Goal: Task Accomplishment & Management: Complete application form

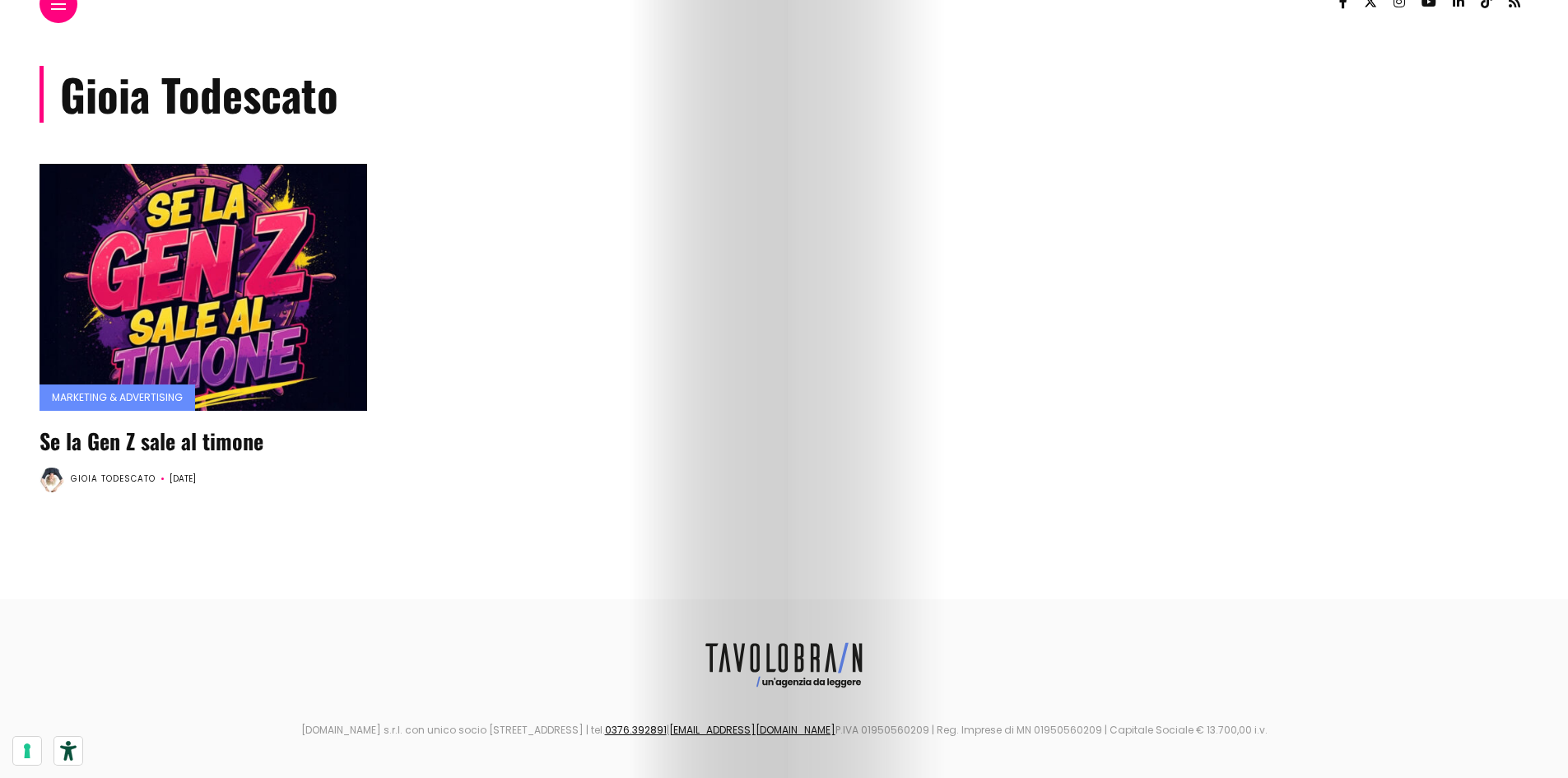
scroll to position [32, 0]
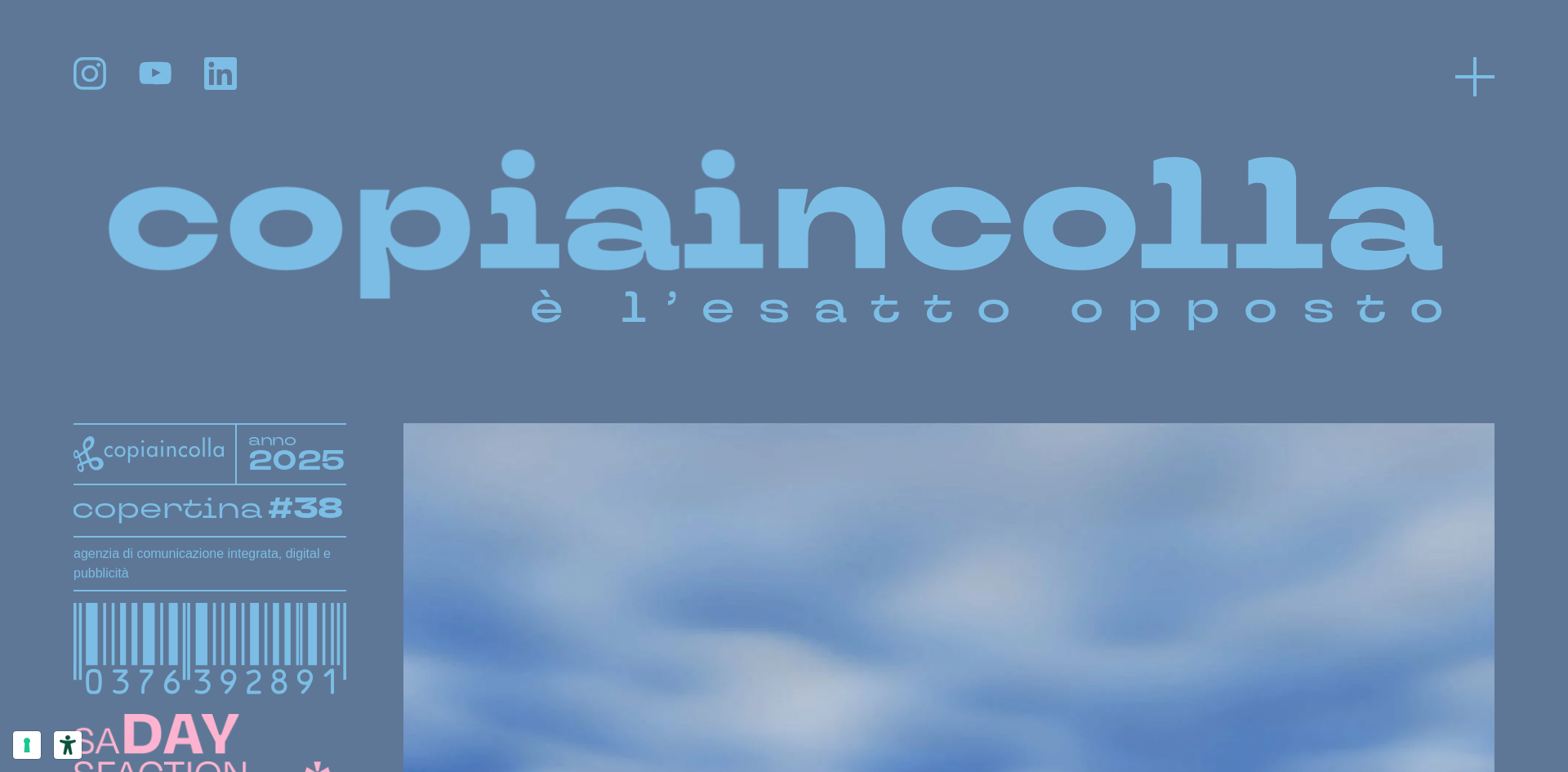
click at [1473, 77] on line at bounding box center [1473, 77] width 39 height 0
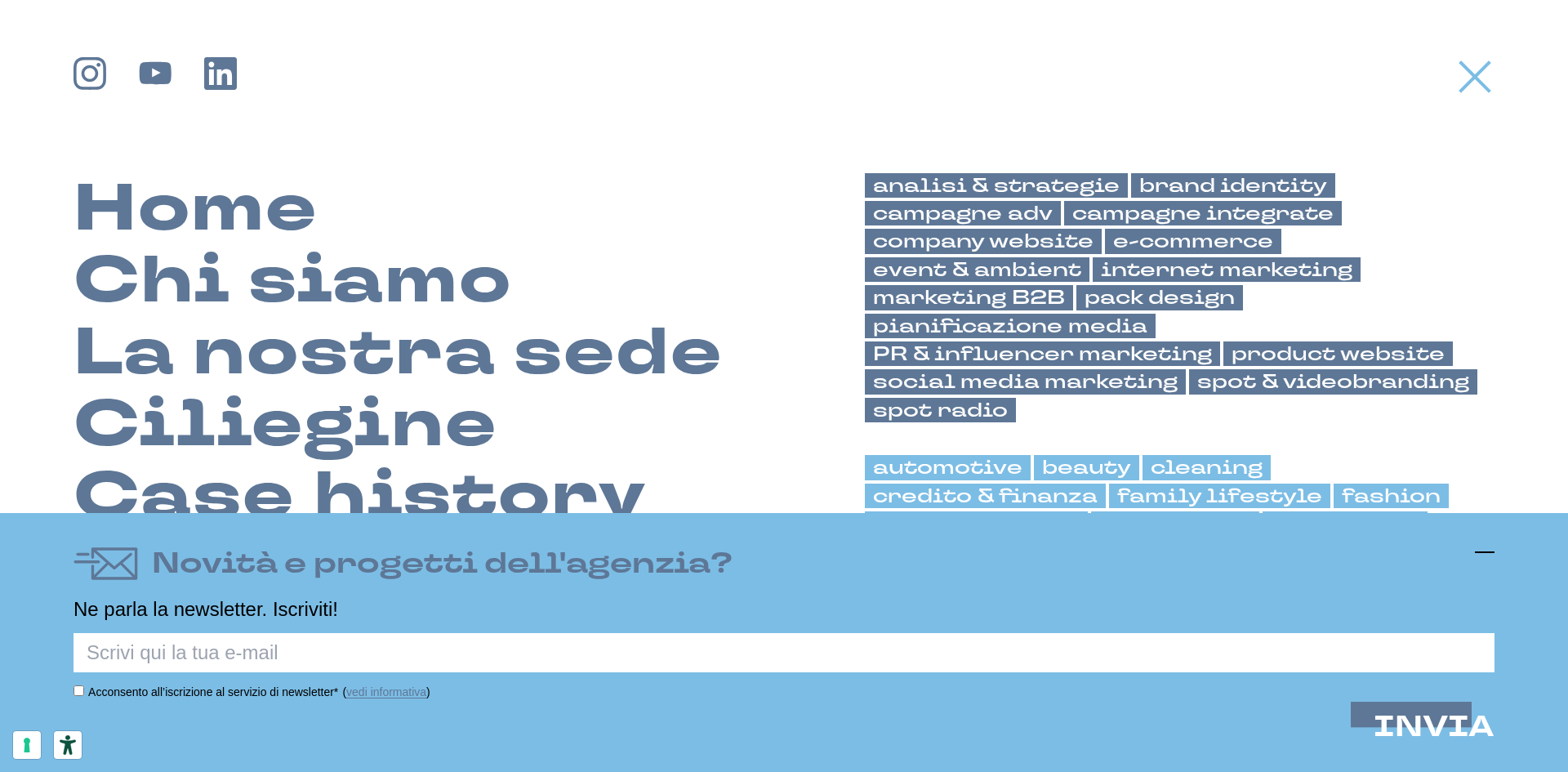
click at [1486, 551] on icon at bounding box center [1484, 552] width 20 height 20
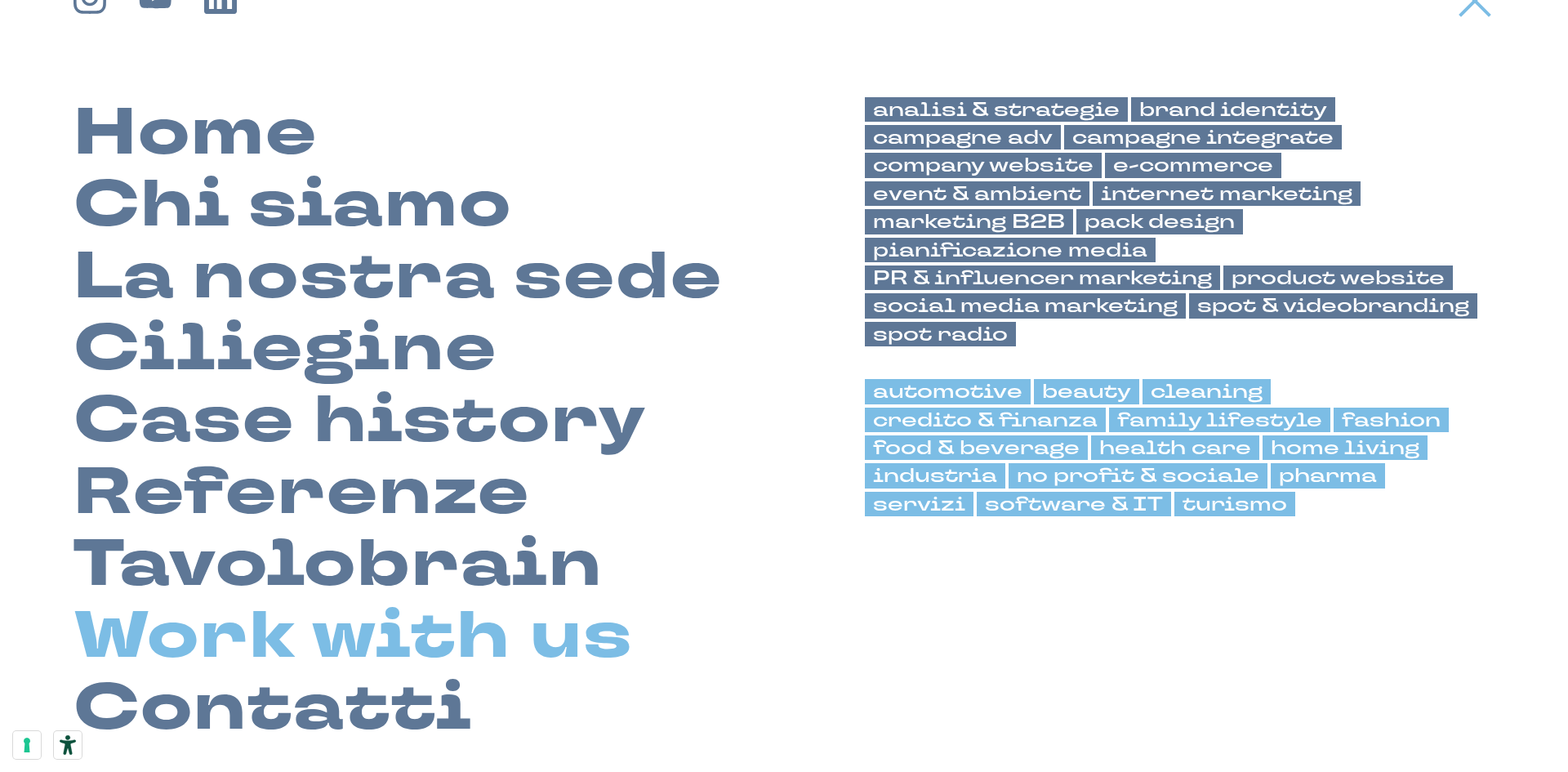
scroll to position [81, 0]
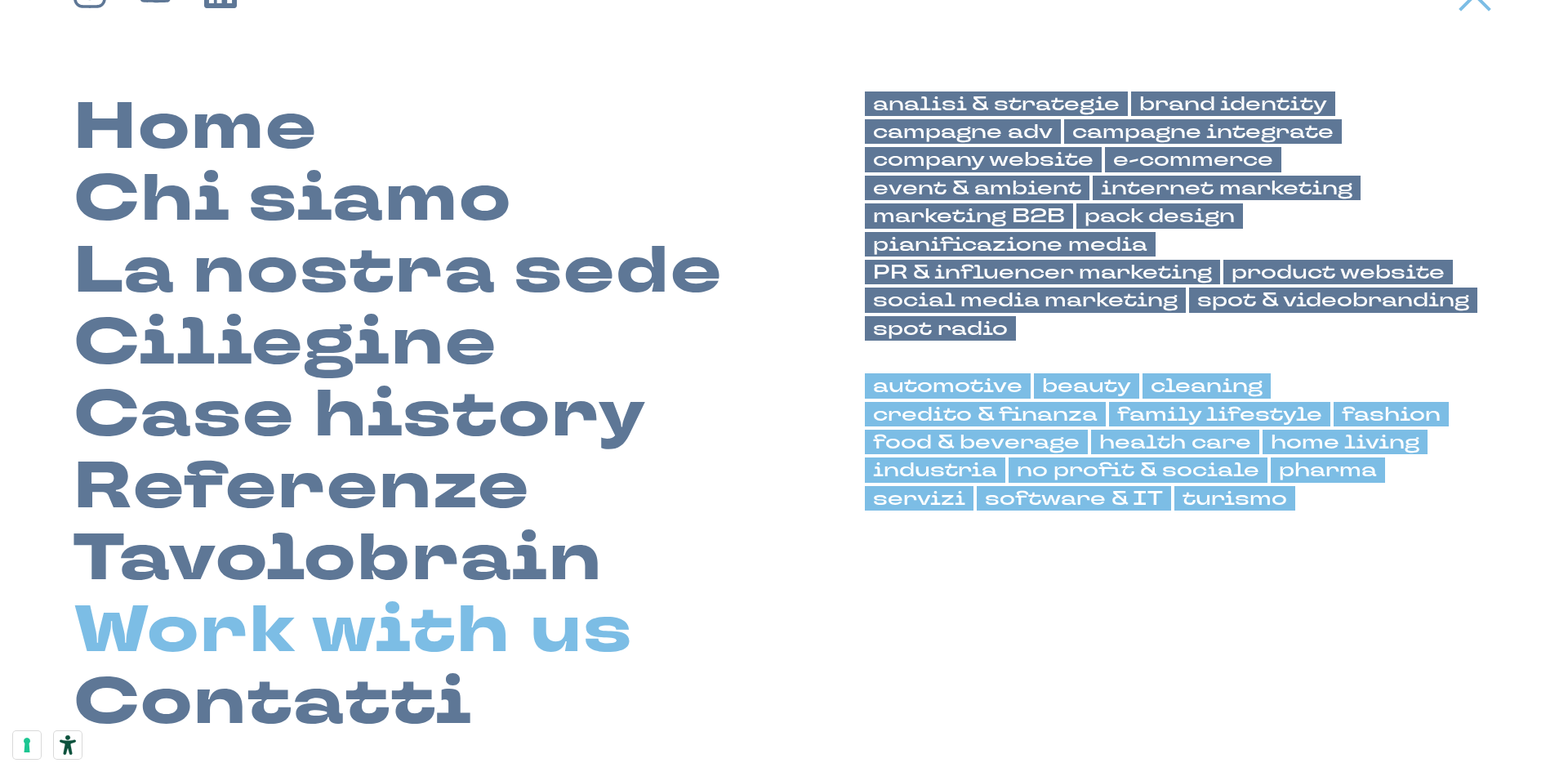
click at [378, 631] on link "Work with us" at bounding box center [353, 631] width 559 height 72
